Goal: Task Accomplishment & Management: Complete application form

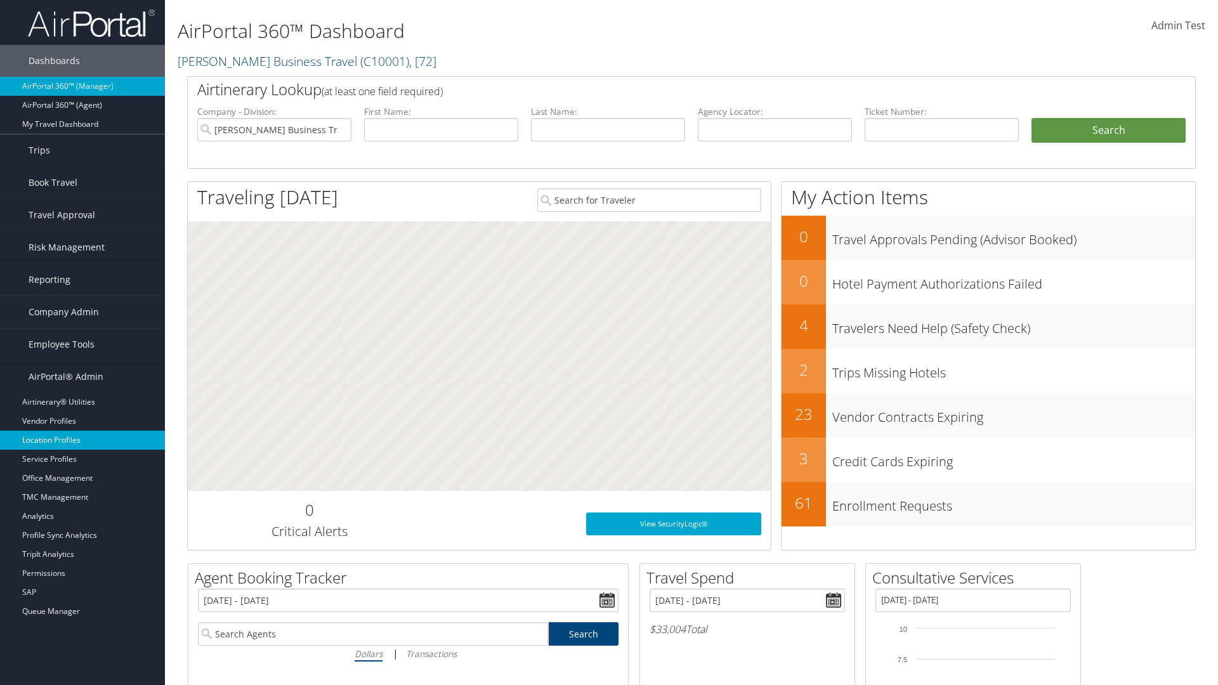
click at [82, 440] on link "Location Profiles" at bounding box center [82, 440] width 165 height 19
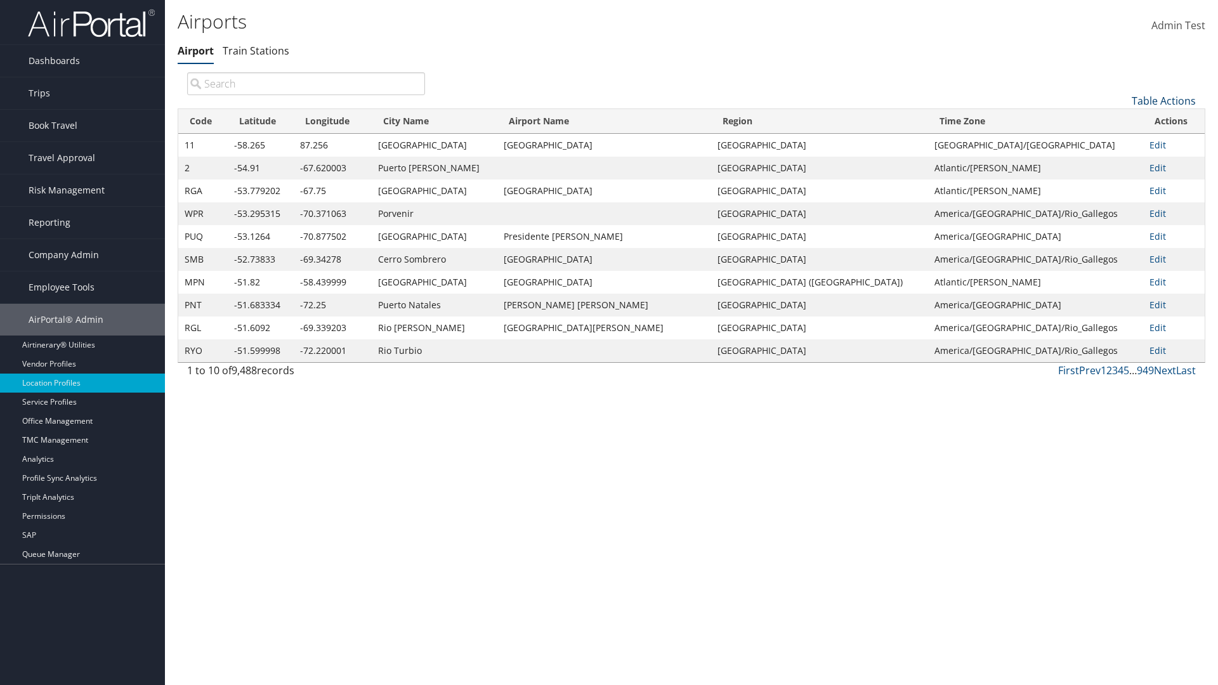
click at [1164, 100] on link "Table Actions" at bounding box center [1164, 101] width 64 height 14
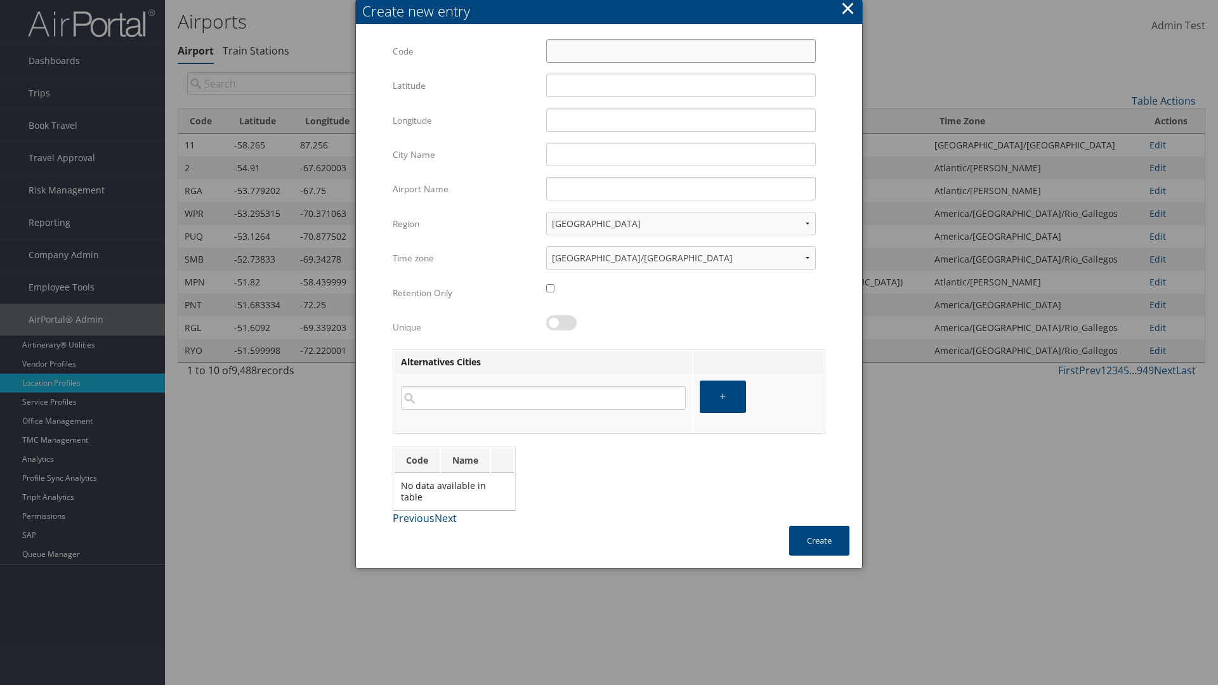
click at [681, 51] on input "Code" at bounding box center [681, 50] width 270 height 23
type input "*2"
click at [681, 85] on input "32.953182" at bounding box center [681, 85] width 270 height 23
type input "32.953182"
click at [681, 120] on input "12.016439" at bounding box center [681, 120] width 270 height 23
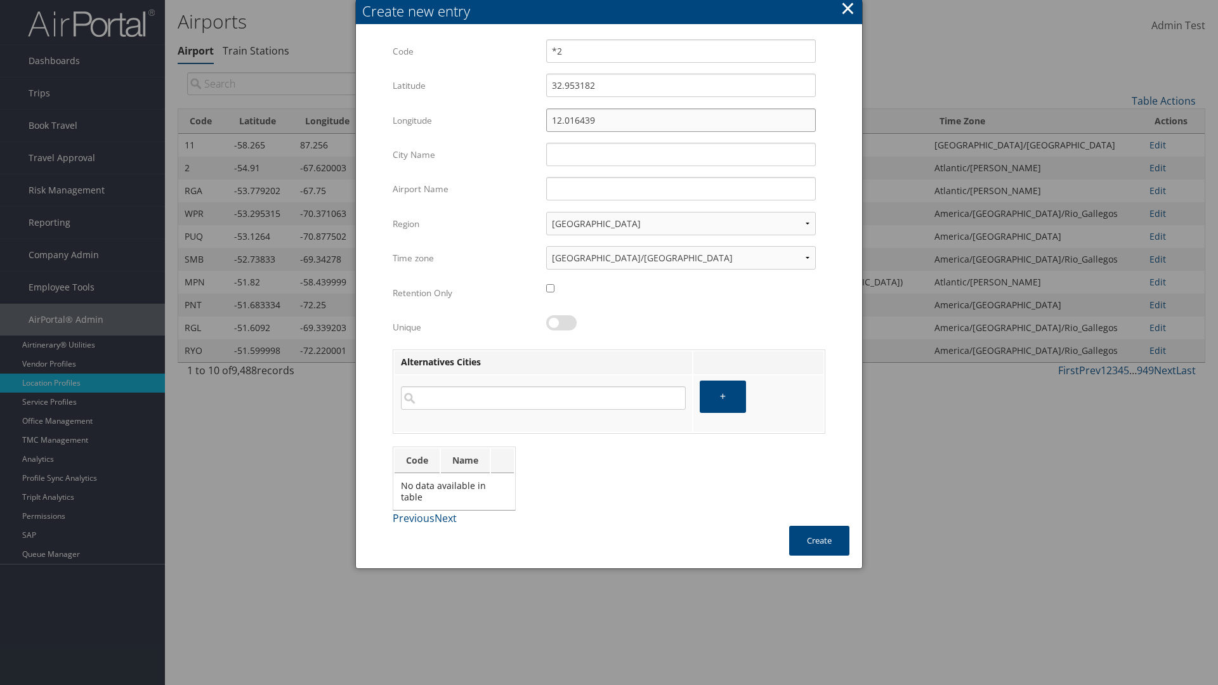
type input "12.016439"
click at [681, 154] on input "City Name" at bounding box center [681, 154] width 270 height 23
type input "Zwara"
type input "*2"
type input "Zwara"
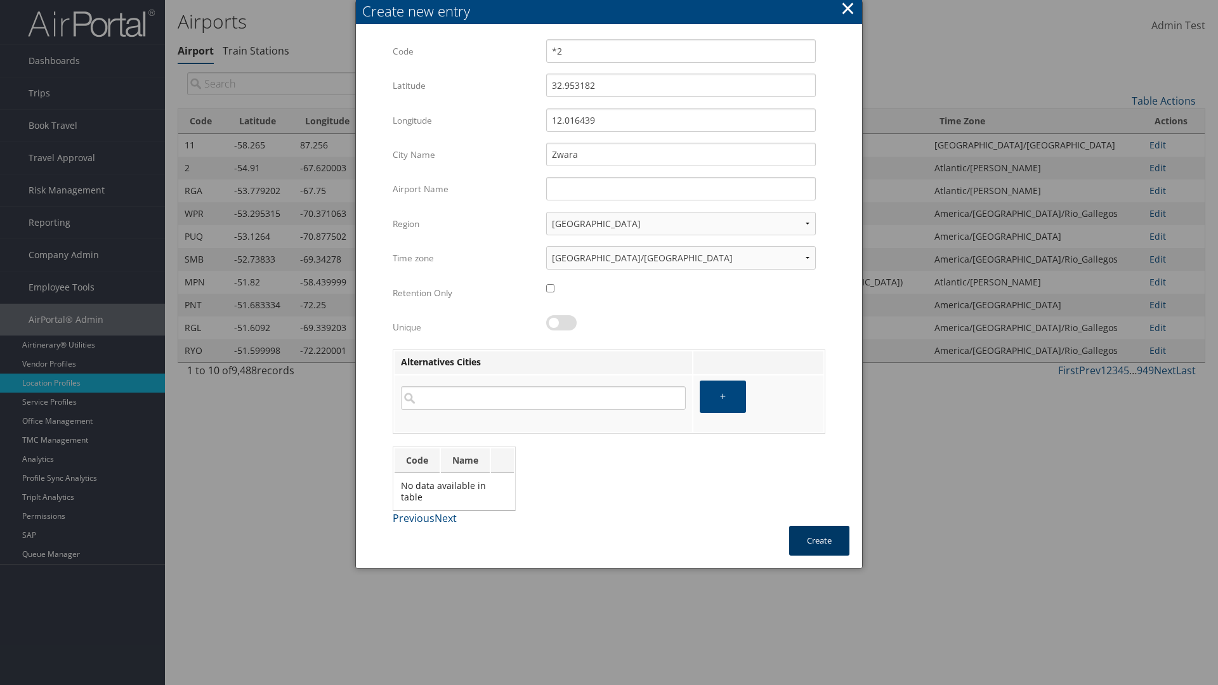
click at [819, 541] on button "Create" at bounding box center [819, 541] width 60 height 30
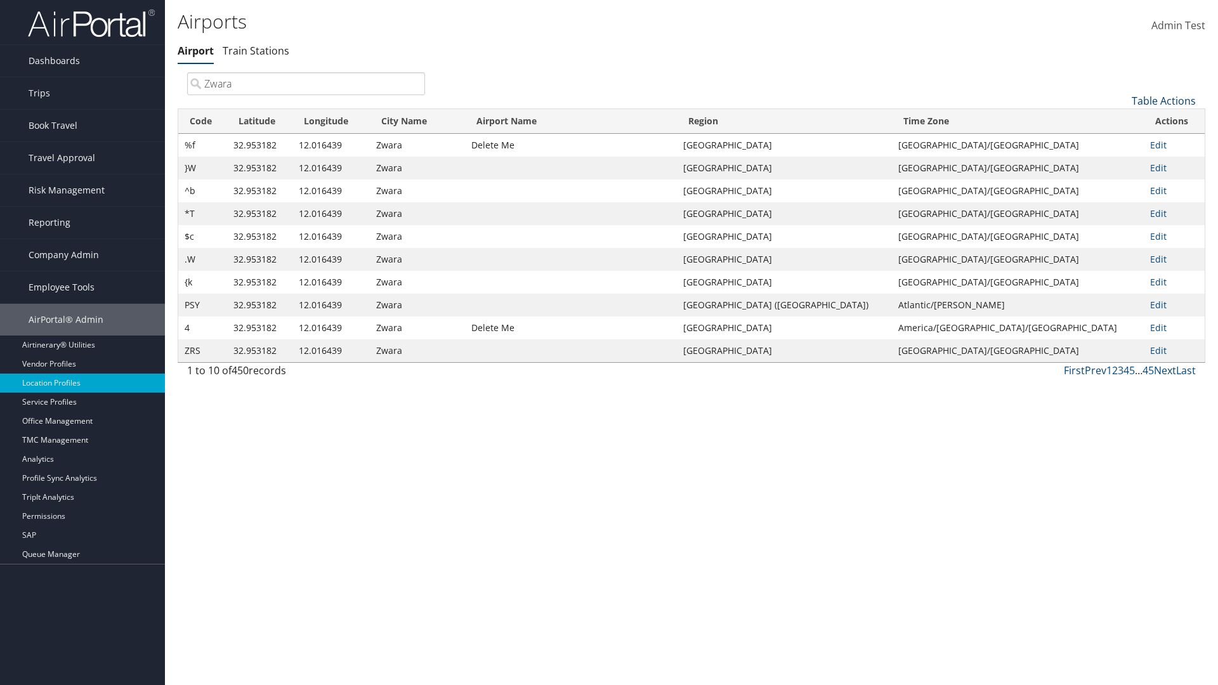
type input "Zwara"
click at [1164, 100] on link "Table Actions" at bounding box center [1164, 101] width 64 height 14
click at [1121, 141] on link "Download Report" at bounding box center [1121, 142] width 167 height 22
click at [1164, 100] on link "Table Actions" at bounding box center [1164, 101] width 64 height 14
click at [1121, 121] on link "Code" at bounding box center [1121, 122] width 167 height 22
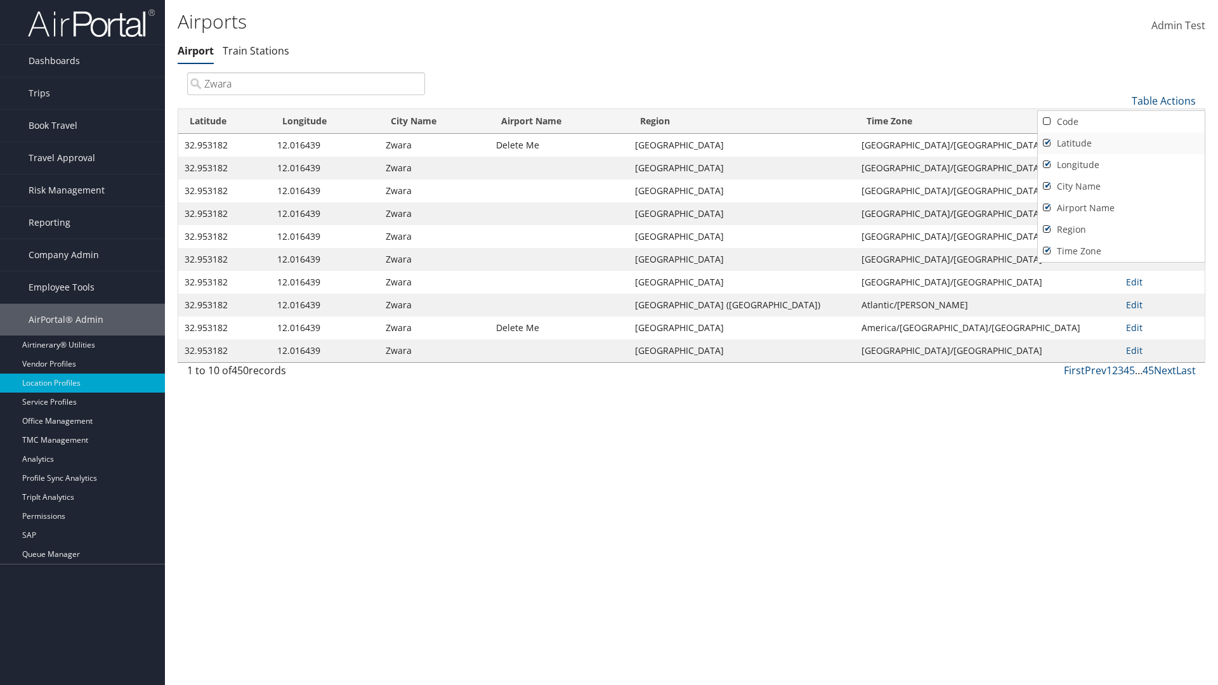
click at [1121, 143] on link "Latitude" at bounding box center [1121, 144] width 167 height 22
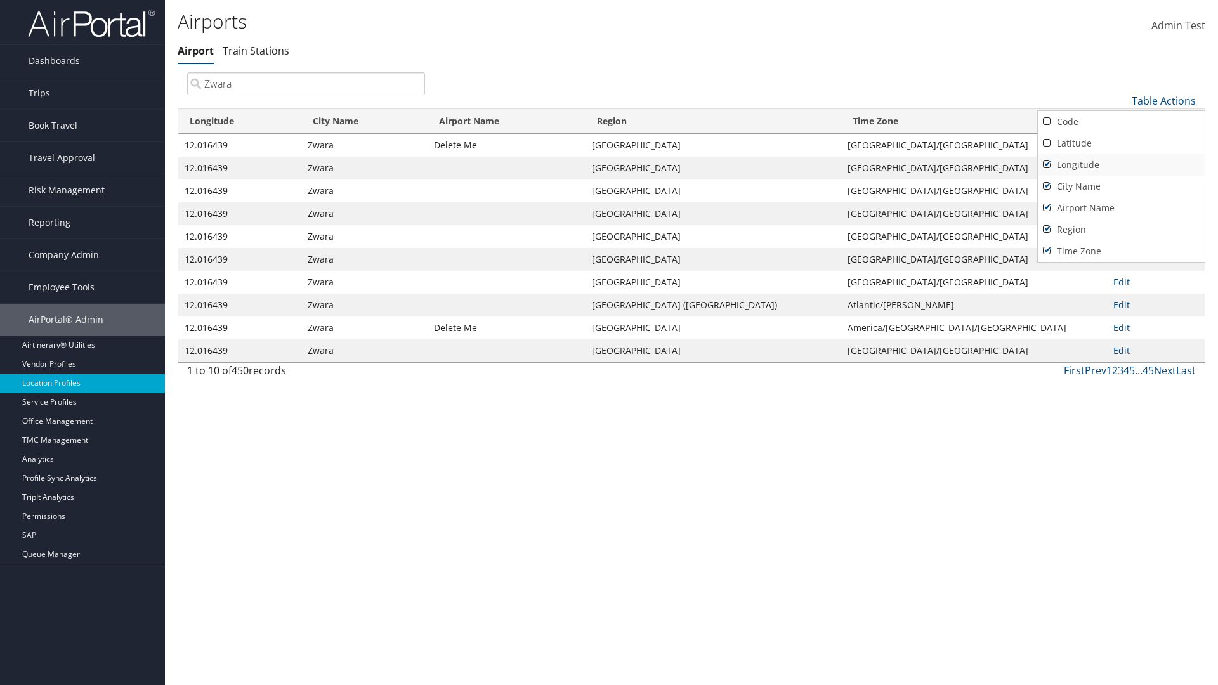
click at [1121, 164] on link "Longitude" at bounding box center [1121, 165] width 167 height 22
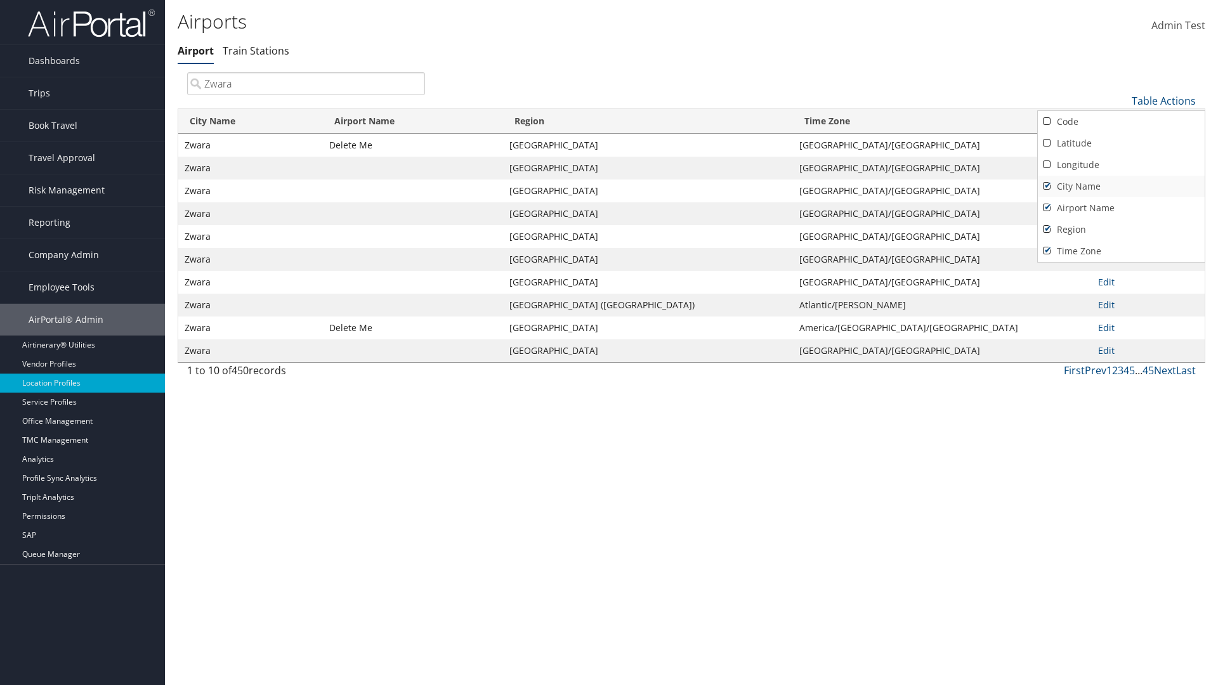
click at [1121, 186] on link "City Name" at bounding box center [1121, 187] width 167 height 22
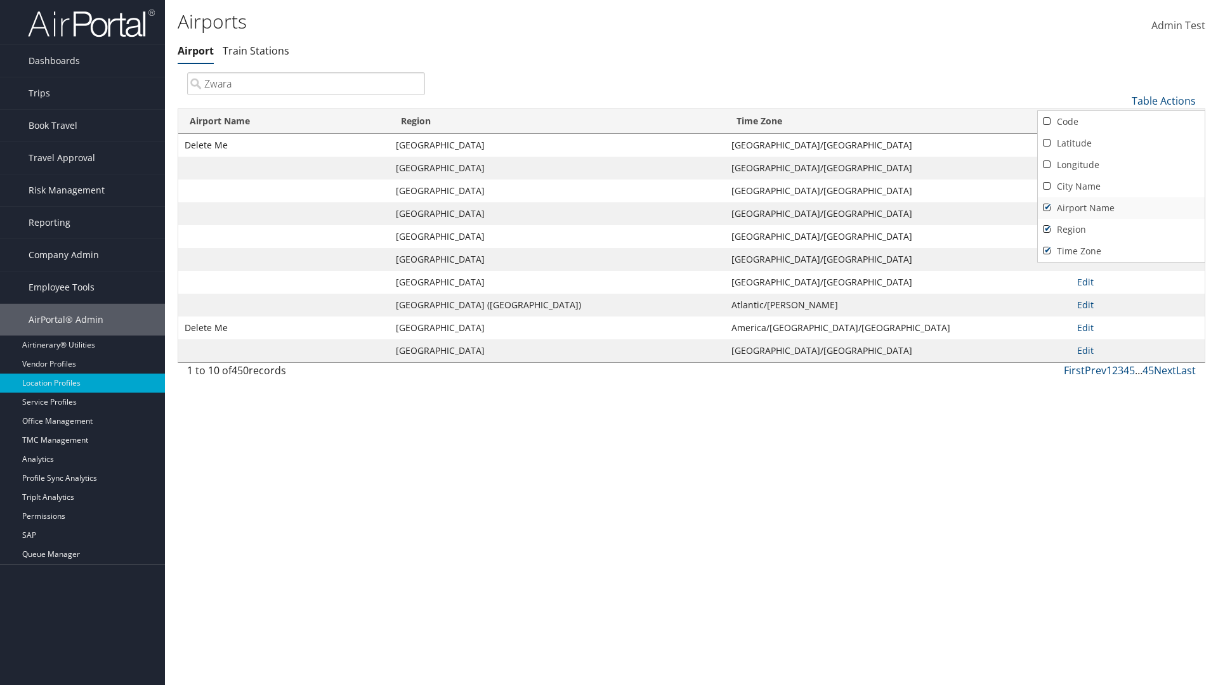
click at [1121, 207] on link "Airport Name" at bounding box center [1121, 208] width 167 height 22
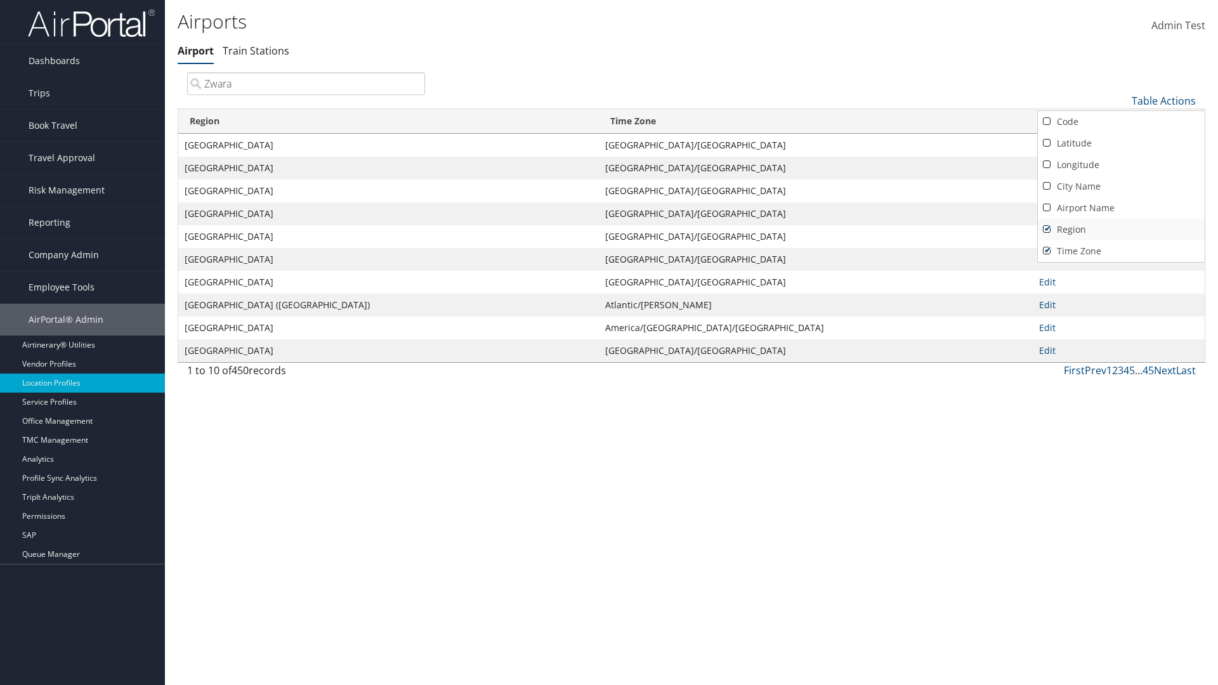
click at [1121, 229] on link "Region" at bounding box center [1121, 230] width 167 height 22
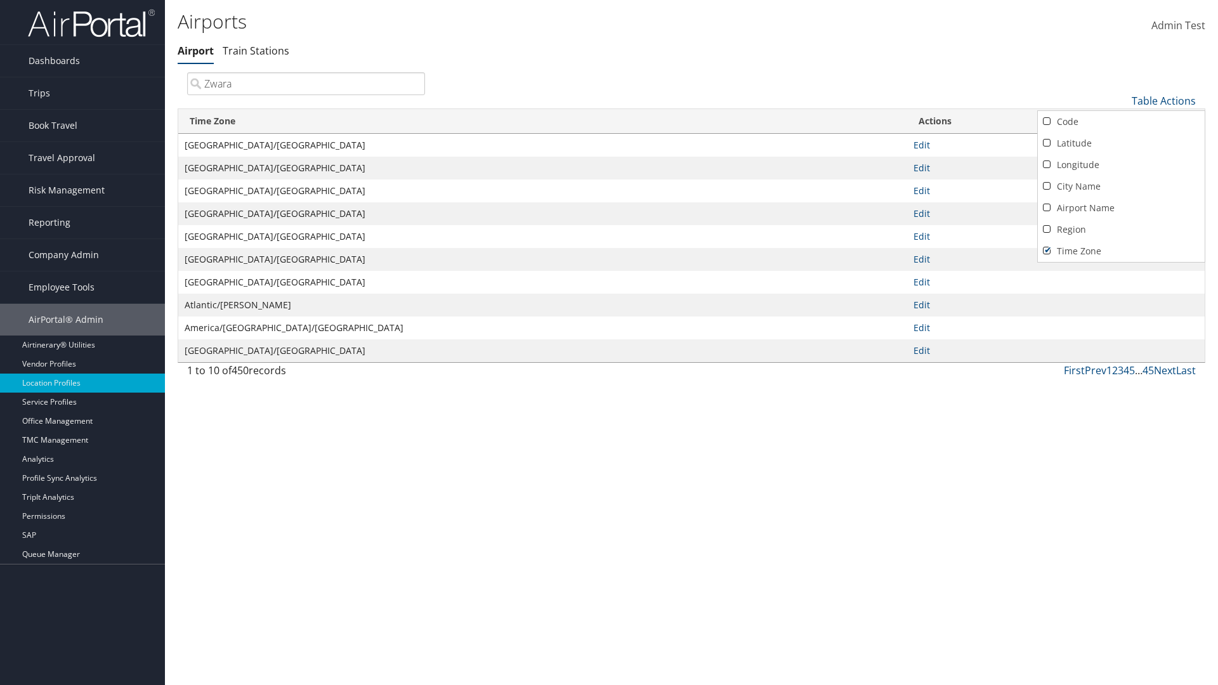
click at [1121, 251] on link "Time Zone" at bounding box center [1121, 251] width 167 height 22
click at [609, 343] on div at bounding box center [609, 342] width 1218 height 685
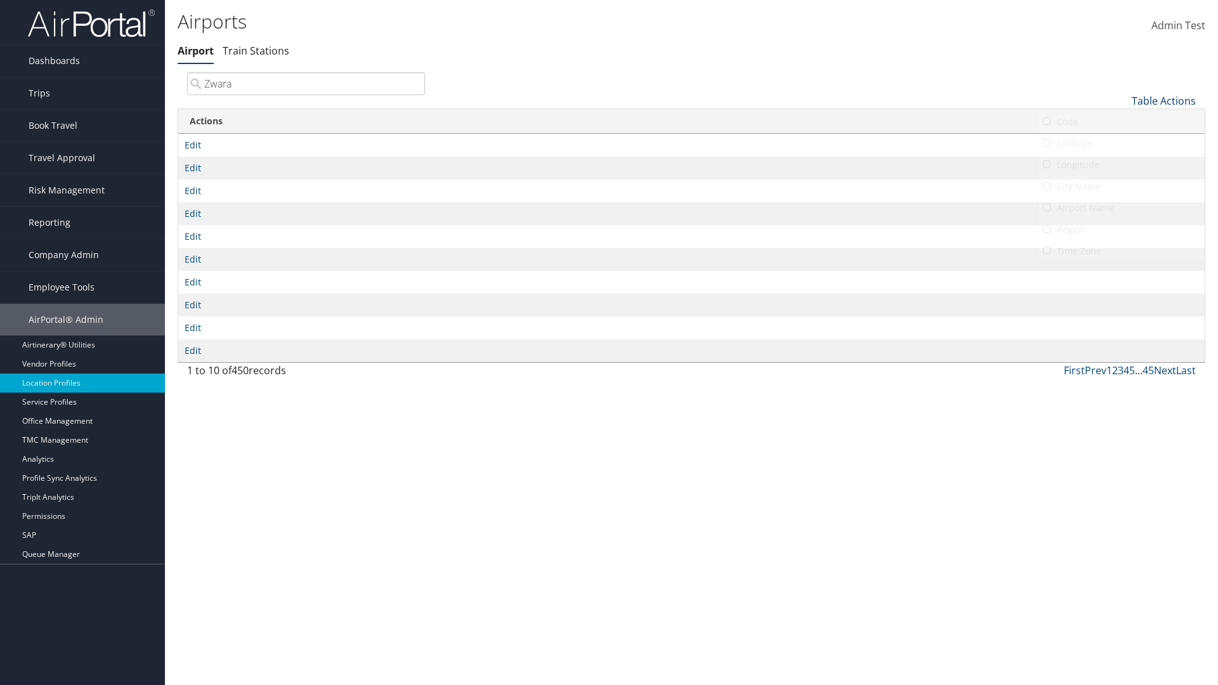
scroll to position [15, 0]
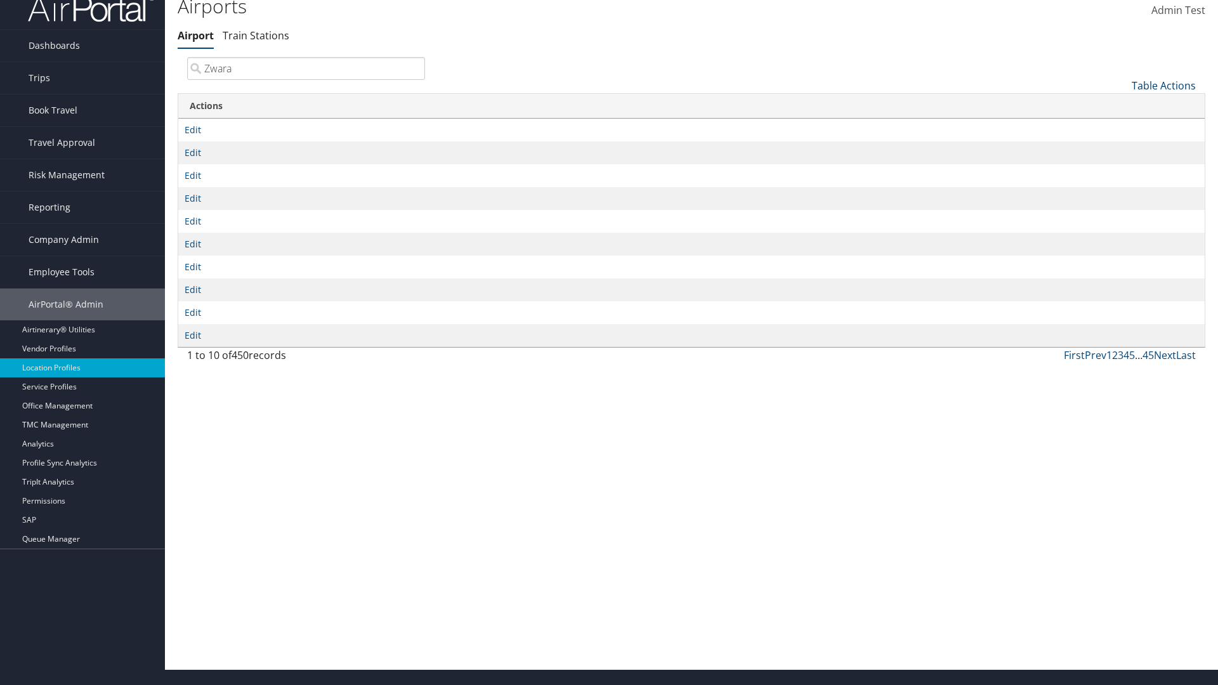
click at [1164, 85] on link "Table Actions" at bounding box center [1164, 86] width 64 height 14
